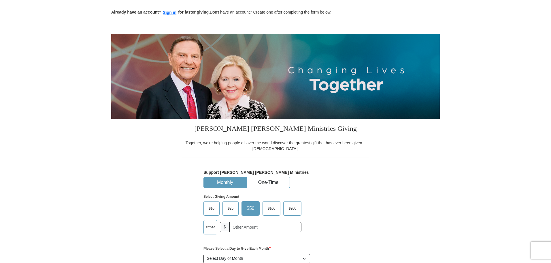
scroll to position [29, 0]
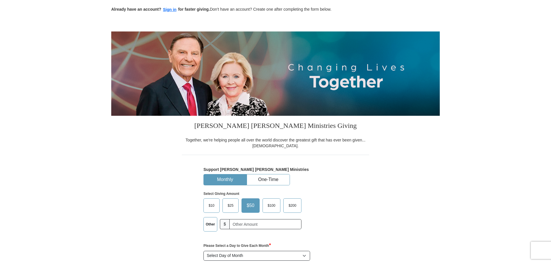
click at [206, 225] on label "Other" at bounding box center [210, 224] width 13 height 14
click at [0, 0] on input "Other" at bounding box center [0, 0] width 0 height 0
type input "20"
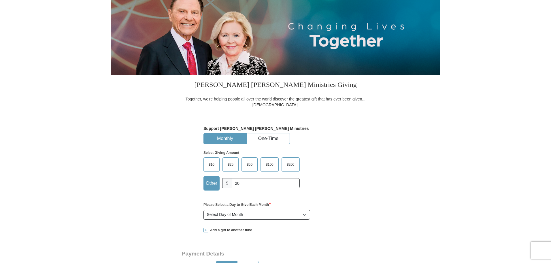
scroll to position [86, 0]
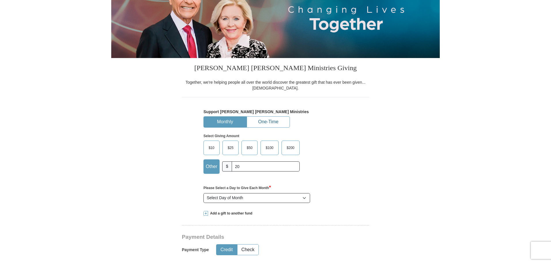
click at [267, 121] on button "One-Time" at bounding box center [268, 121] width 43 height 11
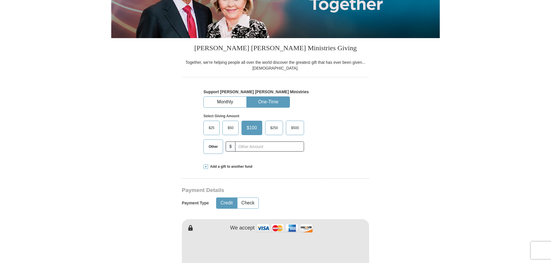
scroll to position [115, 0]
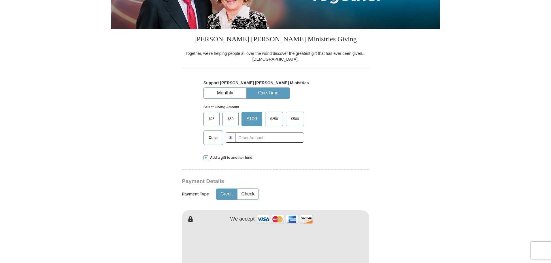
click at [216, 140] on span "Other" at bounding box center [213, 137] width 15 height 9
click at [0, 0] on input "Other" at bounding box center [0, 0] width 0 height 0
click at [249, 139] on input "text" at bounding box center [269, 137] width 64 height 10
type input "20"
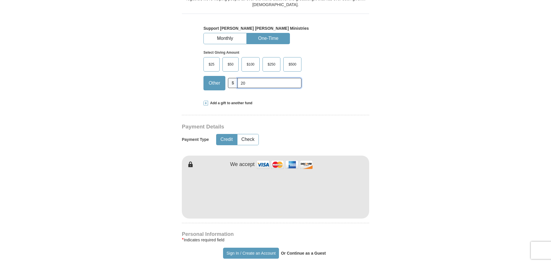
scroll to position [173, 0]
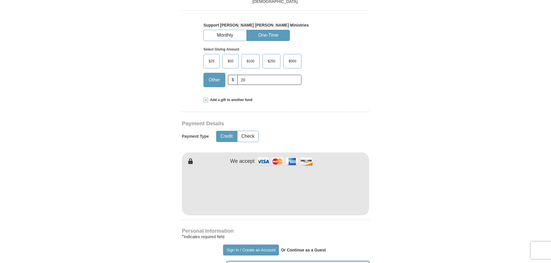
type input "[PERSON_NAME]"
type input "Koshi"
click at [395, 184] on form "Already have an account? Sign in for faster giving. Don't have an account? Crea…" at bounding box center [275, 203] width 329 height 706
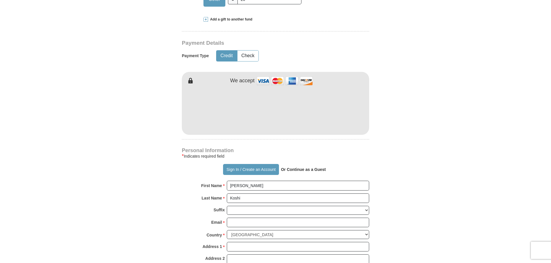
scroll to position [259, 0]
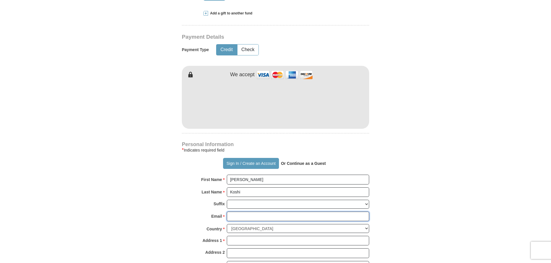
click at [235, 218] on input "Email *" at bounding box center [298, 216] width 142 height 10
type input "[EMAIL_ADDRESS][DOMAIN_NAME]"
type input "[STREET_ADDRESS]"
type input "SPARKS"
select select "NV"
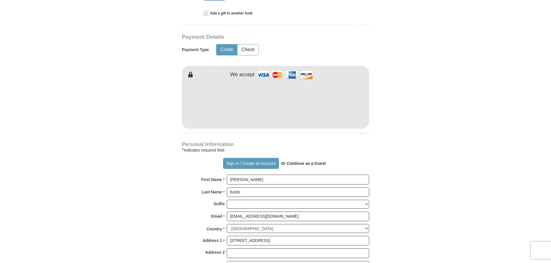
type input "89434"
type input "7753860005"
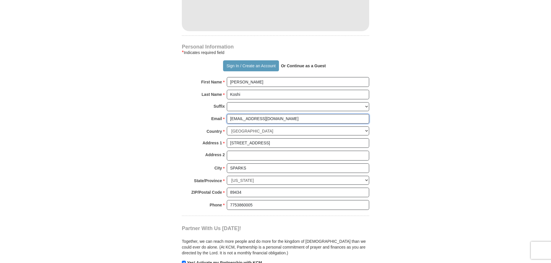
scroll to position [288, 0]
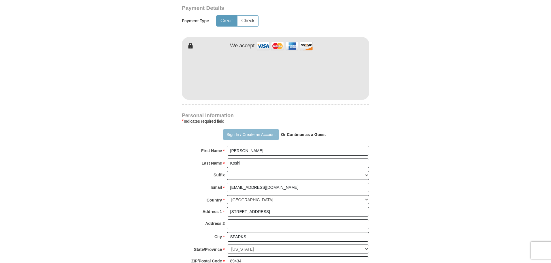
click at [257, 135] on button "Sign In / Create an Account" at bounding box center [251, 134] width 56 height 11
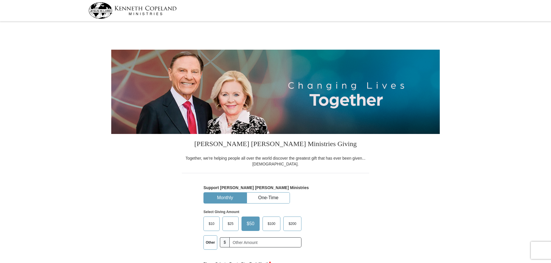
select select "NV"
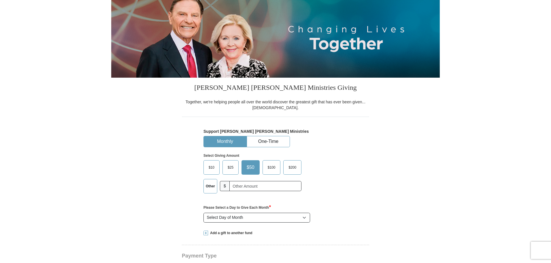
scroll to position [58, 0]
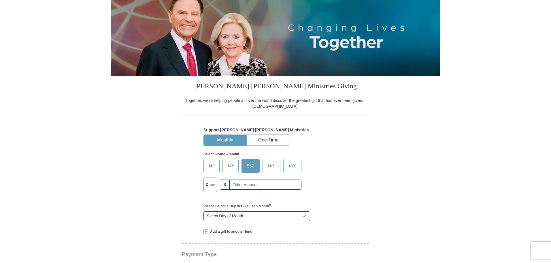
click at [211, 184] on label "Other" at bounding box center [210, 185] width 13 height 14
click at [0, 0] on input "Other" at bounding box center [0, 0] width 0 height 0
type input "20"
click at [262, 140] on button "One-Time" at bounding box center [268, 140] width 43 height 11
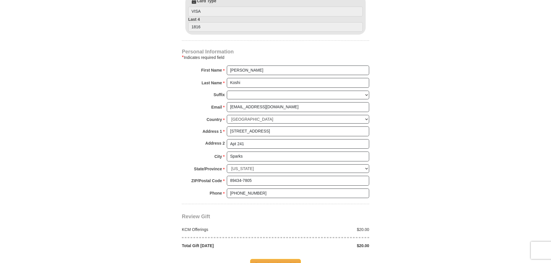
scroll to position [403, 0]
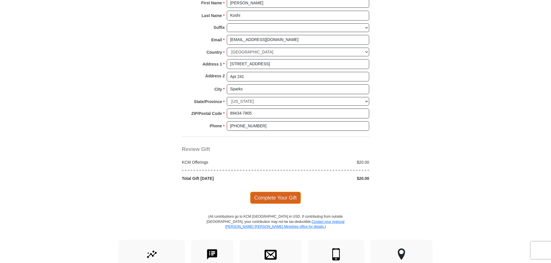
click at [280, 199] on span "Complete Your Gift" at bounding box center [275, 197] width 51 height 12
